Goal: Check status: Check status

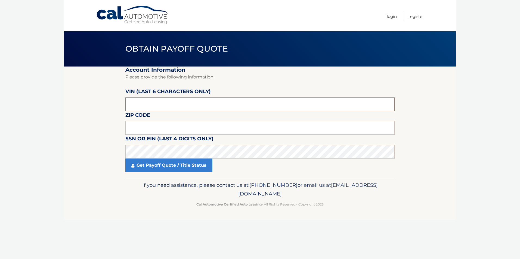
click at [169, 104] on input "text" at bounding box center [259, 105] width 269 height 14
click at [172, 105] on input "text" at bounding box center [259, 105] width 269 height 14
type input "504565"
click at [158, 126] on input "text" at bounding box center [259, 128] width 269 height 14
click at [209, 128] on input "text" at bounding box center [259, 128] width 269 height 14
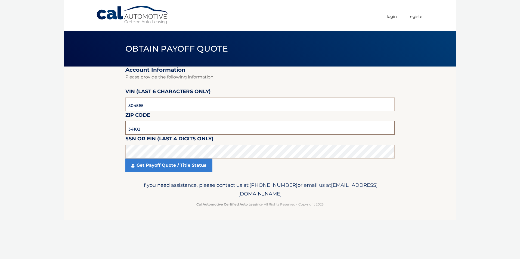
type input "34102"
click at [152, 161] on link "Get Payoff Quote / Title Status" at bounding box center [168, 166] width 87 height 14
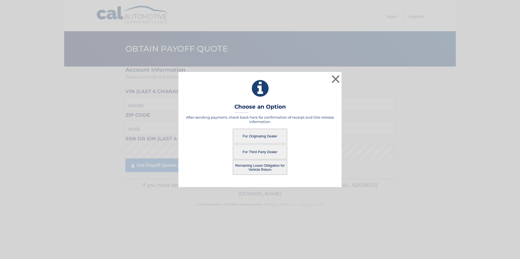
click at [257, 135] on button "For Originating Dealer" at bounding box center [260, 136] width 54 height 15
click at [253, 134] on button "For Originating Dealer" at bounding box center [260, 136] width 54 height 15
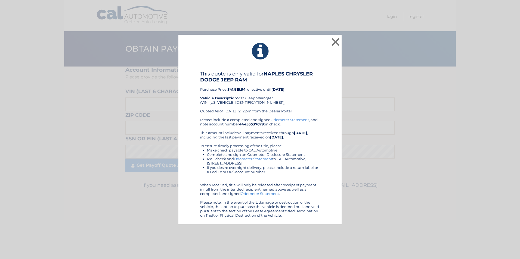
drag, startPoint x: 200, startPoint y: 73, endPoint x: 325, endPoint y: 214, distance: 188.9
click at [325, 214] on div "This quote is only valid for NAPLES CHRYSLER DODGE JEEP RAM Purchase Price: $41…" at bounding box center [259, 144] width 149 height 147
drag, startPoint x: 325, startPoint y: 214, endPoint x: 306, endPoint y: 206, distance: 21.2
click at [328, 67] on div "× This quote is only valid for NAPLES CHRYSLER DODGE JEEP RAM Purchase Price: $…" at bounding box center [259, 130] width 163 height 190
click at [335, 42] on button "×" at bounding box center [335, 41] width 11 height 11
